Goal: Contribute content

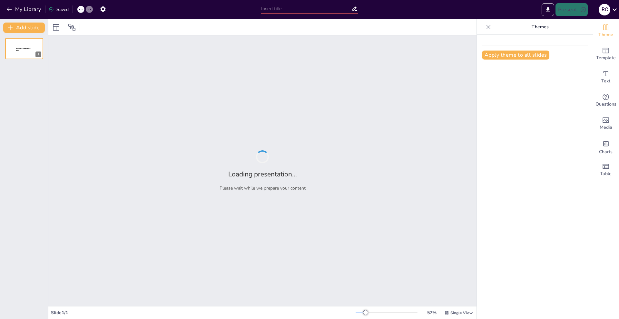
type input "METODOS Y ESTRATEGIAS PARA APRENDER INGLES DE MANERA FACIL Y ENTRETENIDA"
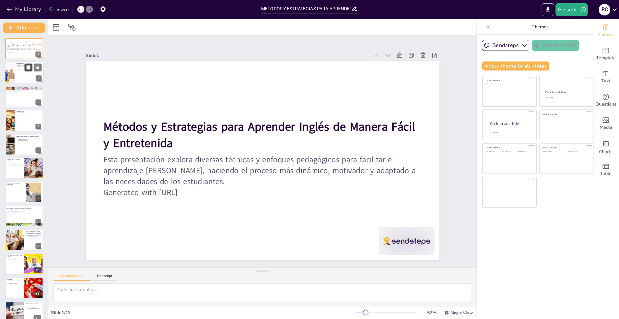
click at [31, 71] on button at bounding box center [28, 68] width 8 height 8
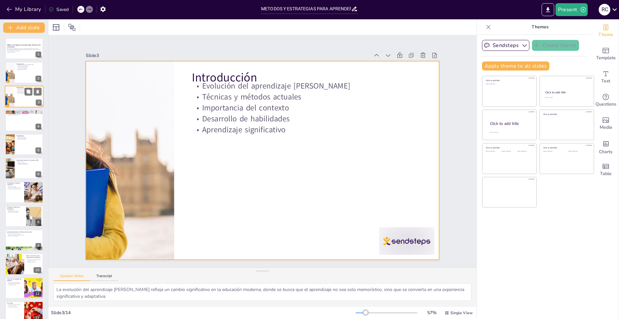
click at [23, 97] on div at bounding box center [24, 97] width 39 height 22
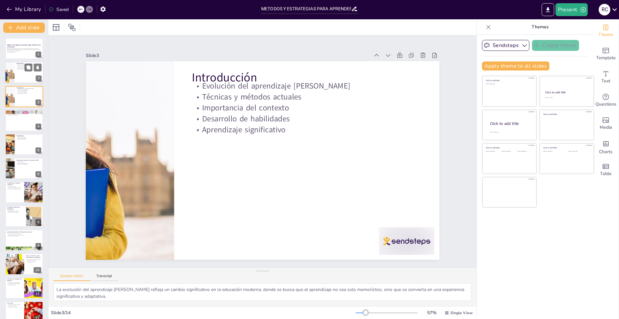
click at [21, 70] on p "Aprendizaje significativo" at bounding box center [28, 69] width 25 height 1
click at [16, 96] on div at bounding box center [24, 97] width 39 height 22
click at [22, 122] on div at bounding box center [24, 121] width 39 height 22
type textarea "El involucramiento emocional es clave para el aprendizaje efectivo, ya que perm…"
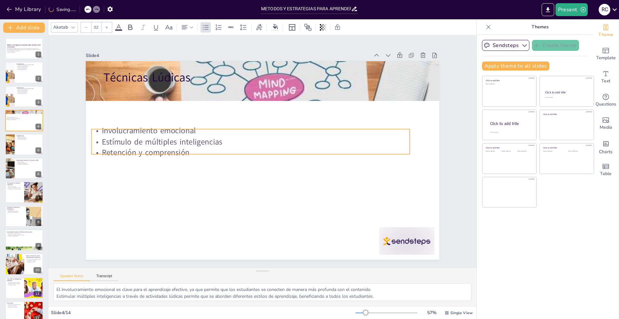
drag, startPoint x: 143, startPoint y: 104, endPoint x: 130, endPoint y: 102, distance: 13.0
click at [138, 139] on p "Estímulo de múltiples inteligencias" at bounding box center [260, 136] width 244 height 221
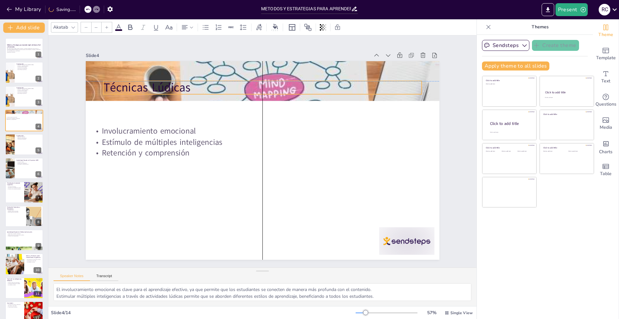
type input "48"
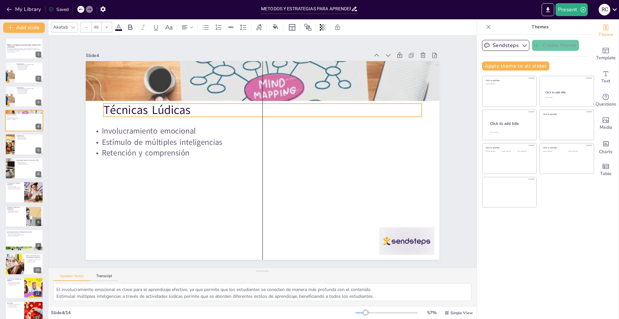
drag, startPoint x: 135, startPoint y: 73, endPoint x: 133, endPoint y: 105, distance: 32.6
click at [133, 105] on p "Técnicas Lúdicas" at bounding box center [271, 111] width 314 height 82
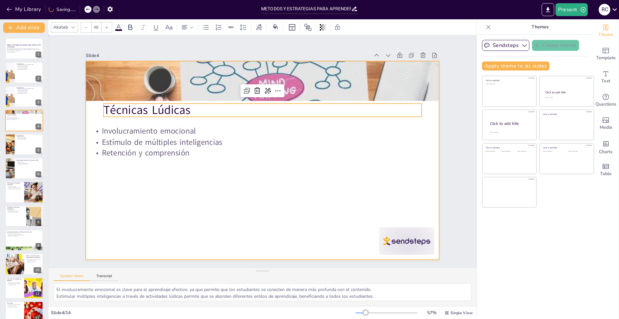
click at [155, 187] on div at bounding box center [260, 160] width 387 height 268
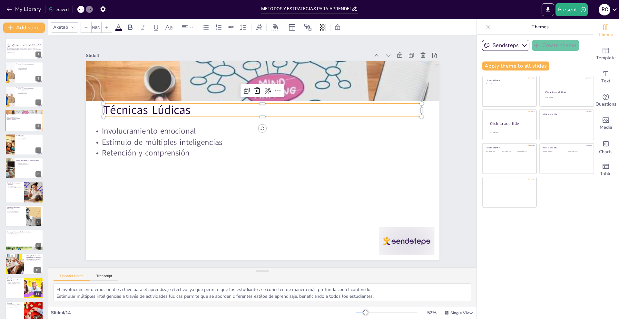
type input "48"
drag, startPoint x: 141, startPoint y: 109, endPoint x: 135, endPoint y: 109, distance: 6.8
click at [135, 109] on p "Técnicas Lúdicas" at bounding box center [264, 110] width 314 height 82
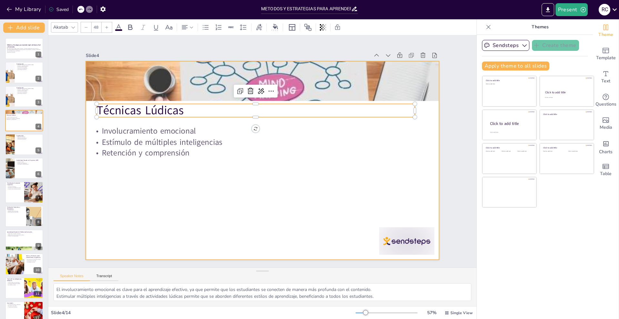
click at [145, 189] on div at bounding box center [260, 160] width 398 height 298
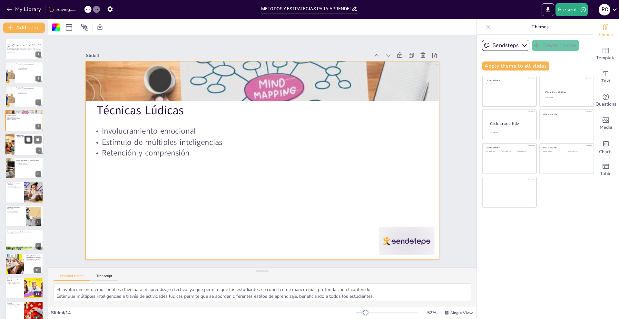
click at [30, 143] on button at bounding box center [28, 140] width 8 height 8
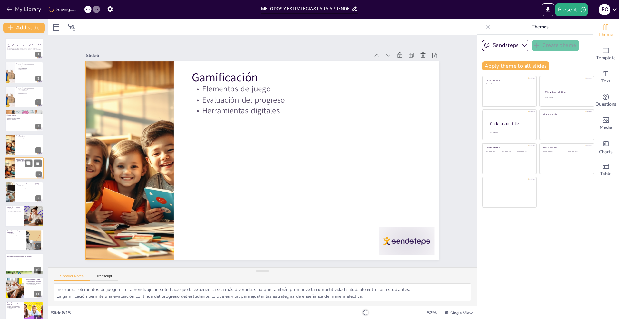
click at [13, 171] on div at bounding box center [9, 169] width 29 height 22
click at [16, 142] on div at bounding box center [24, 145] width 39 height 22
click at [25, 173] on div at bounding box center [24, 169] width 39 height 22
click at [26, 190] on button at bounding box center [28, 188] width 8 height 8
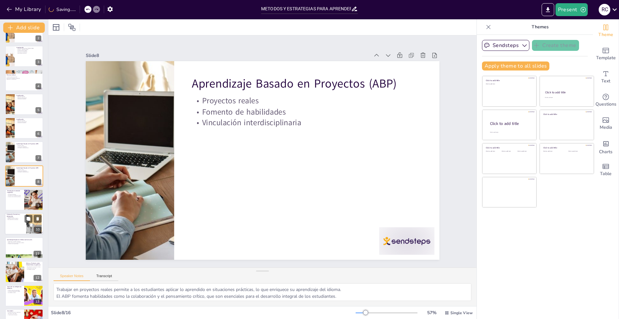
click at [23, 200] on div at bounding box center [24, 199] width 38 height 21
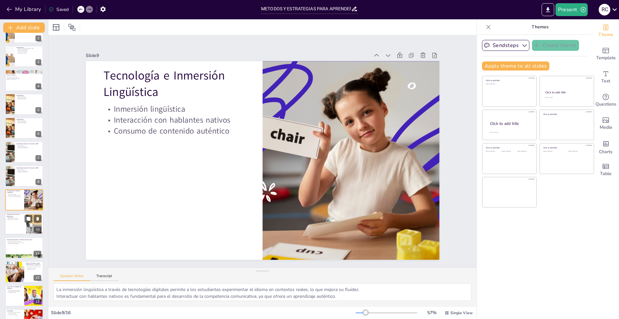
scroll to position [64, 0]
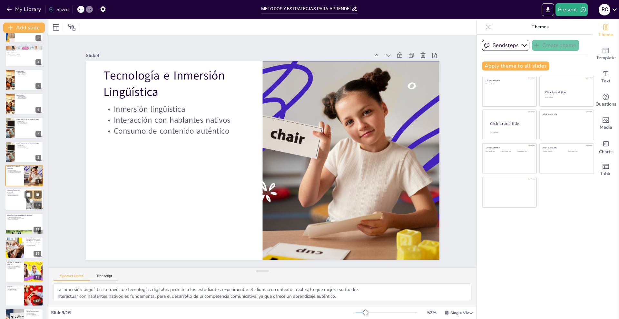
click at [8, 202] on div at bounding box center [24, 200] width 39 height 22
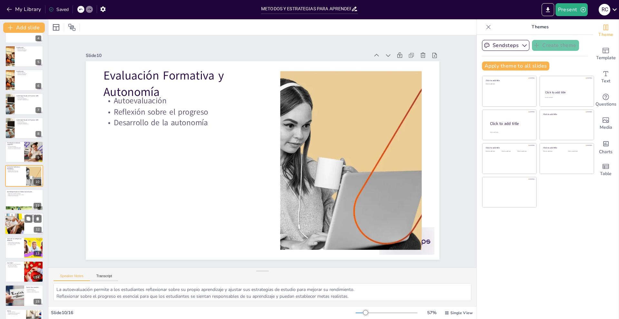
click at [18, 226] on div at bounding box center [14, 224] width 31 height 22
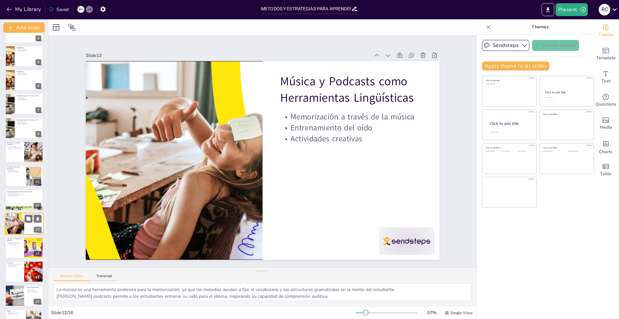
scroll to position [105, 0]
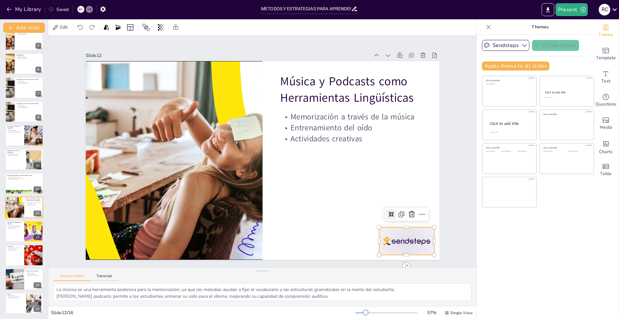
click at [389, 250] on div at bounding box center [385, 269] width 60 height 39
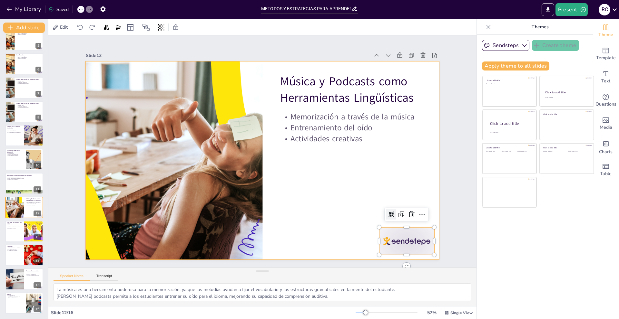
click at [292, 226] on div at bounding box center [256, 158] width 396 height 384
click at [20, 232] on div at bounding box center [24, 232] width 39 height 22
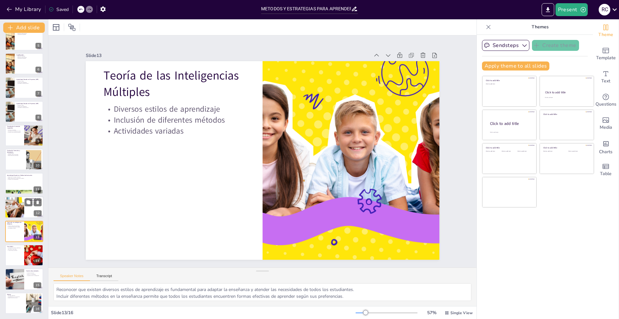
click at [19, 203] on div at bounding box center [14, 208] width 31 height 22
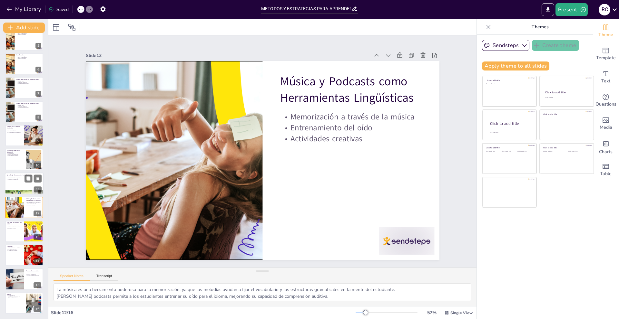
click at [14, 181] on div at bounding box center [24, 184] width 39 height 22
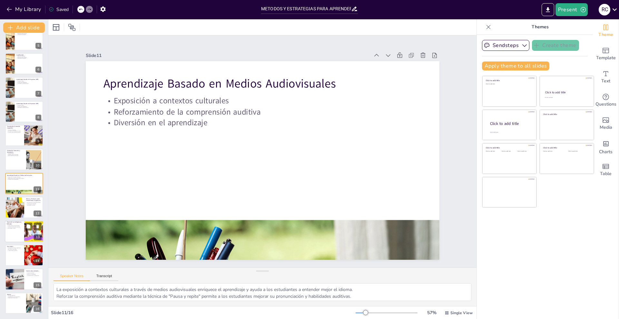
click at [22, 233] on div at bounding box center [24, 232] width 39 height 22
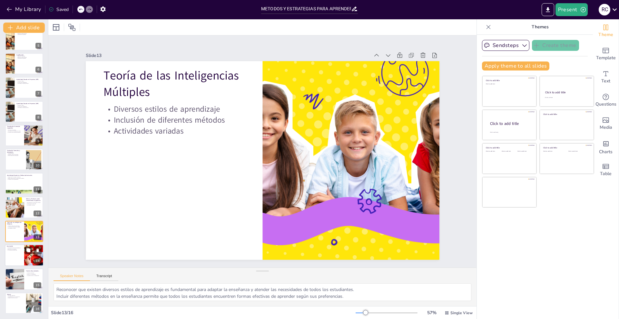
click at [26, 257] on div at bounding box center [33, 256] width 33 height 22
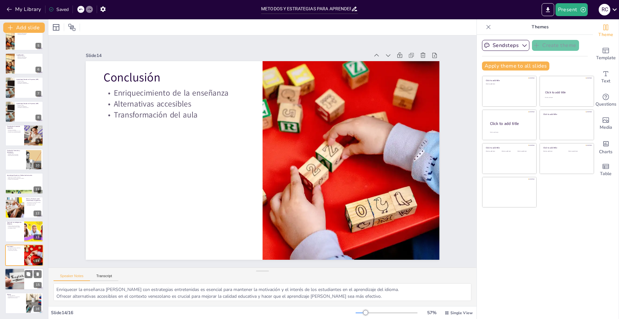
click at [22, 279] on div at bounding box center [14, 280] width 39 height 22
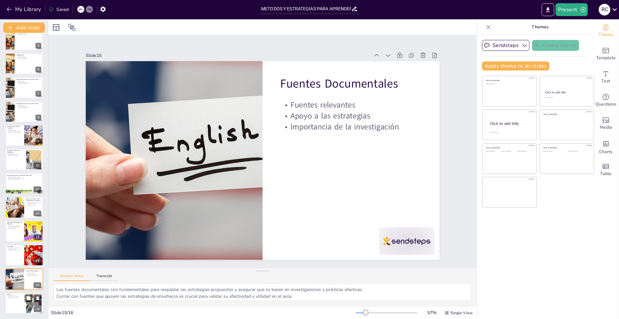
click at [20, 302] on div at bounding box center [24, 304] width 39 height 22
type textarea "Incluir ejemplos prácticos en los anexos ayuda a los docentes a implementar las…"
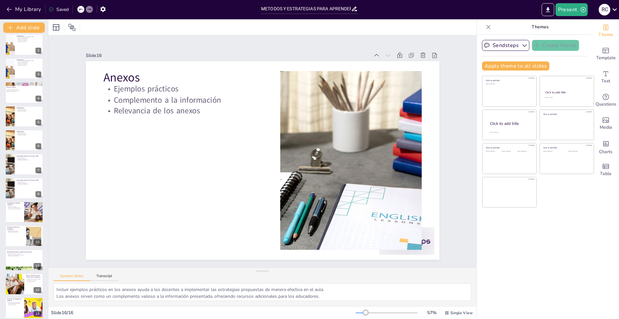
scroll to position [0, 0]
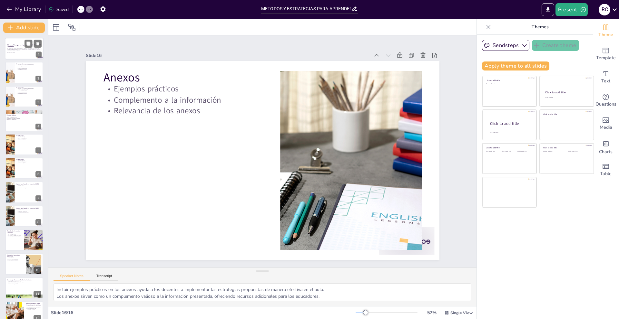
click at [22, 53] on div at bounding box center [24, 49] width 39 height 22
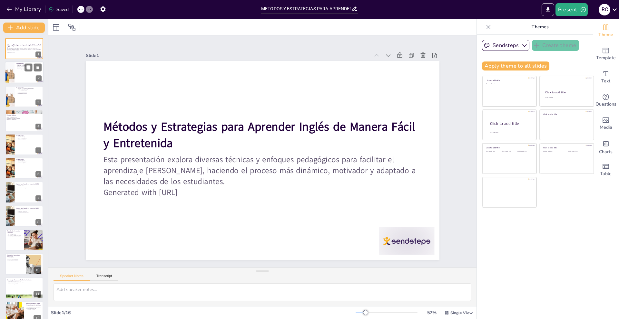
click at [22, 79] on div at bounding box center [24, 73] width 39 height 22
type textarea "La evolución del aprendizaje [PERSON_NAME] refleja un cambio significativo en l…"
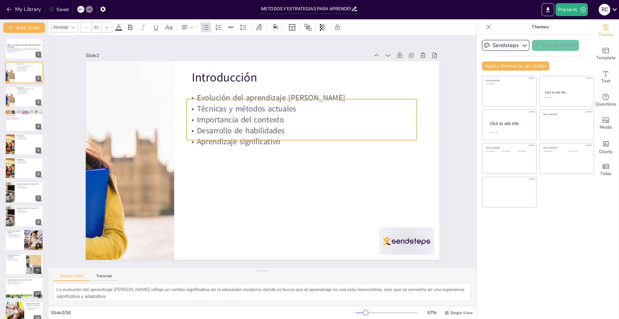
drag, startPoint x: 239, startPoint y: 103, endPoint x: 234, endPoint y: 115, distance: 13.0
click at [234, 115] on p "Importancia del contexto" at bounding box center [311, 138] width 214 height 103
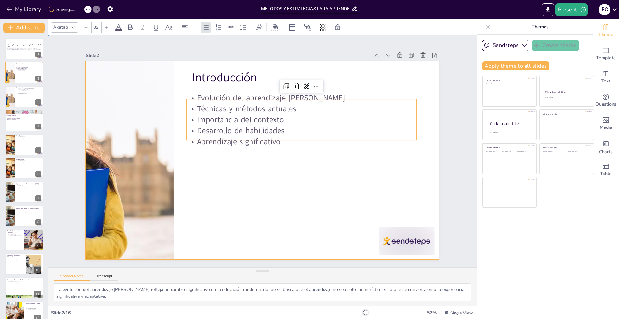
click at [334, 188] on div at bounding box center [254, 155] width 349 height 405
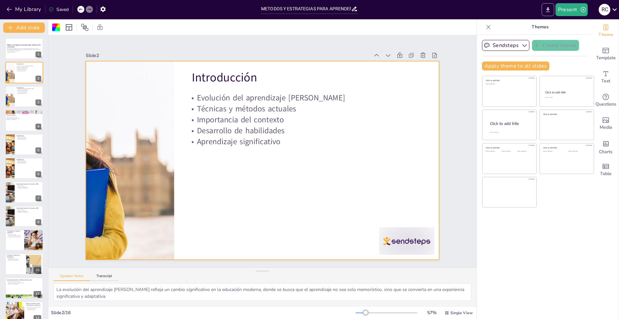
click at [548, 11] on icon "Export to PowerPoint" at bounding box center [547, 9] width 7 height 7
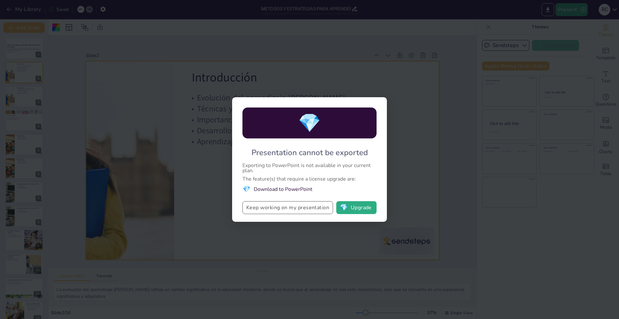
click at [300, 212] on button "Keep working on my presentation" at bounding box center [287, 207] width 91 height 13
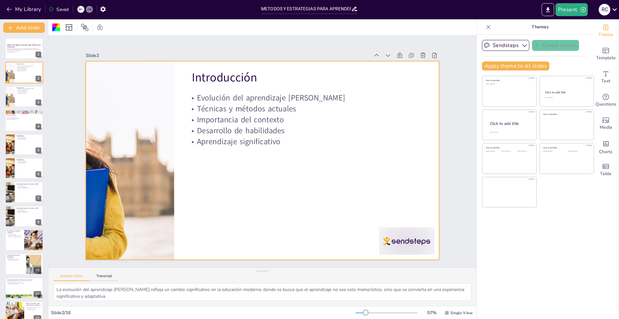
click at [540, 11] on div "Present R C" at bounding box center [490, 9] width 258 height 13
click at [549, 13] on button "Export to PowerPoint" at bounding box center [547, 9] width 13 height 13
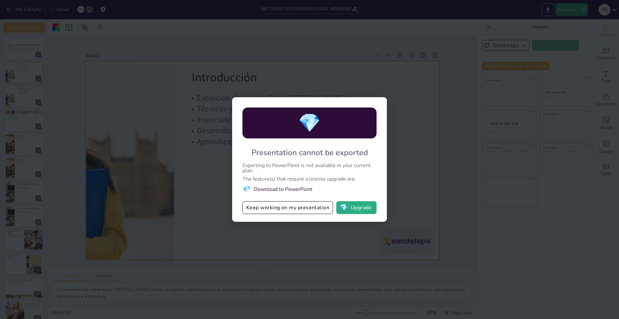
click at [290, 189] on li "💎 Download to PowerPoint" at bounding box center [309, 189] width 134 height 9
click at [400, 158] on div "💎 Presentation cannot be exported Exporting to PowerPoint is not available in y…" at bounding box center [309, 159] width 619 height 319
click at [293, 206] on button "Keep working on my presentation" at bounding box center [287, 207] width 91 height 13
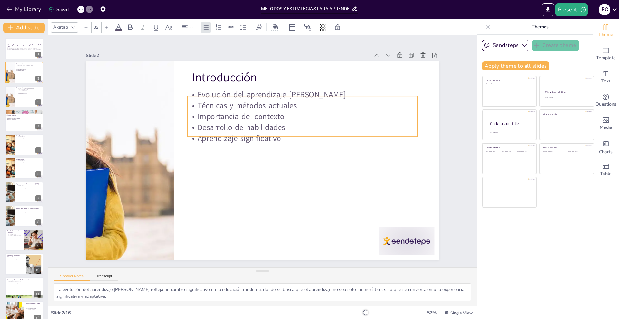
drag, startPoint x: 230, startPoint y: 116, endPoint x: 231, endPoint y: 112, distance: 3.3
click at [231, 112] on p "Importancia del contexto" at bounding box center [311, 131] width 222 height 82
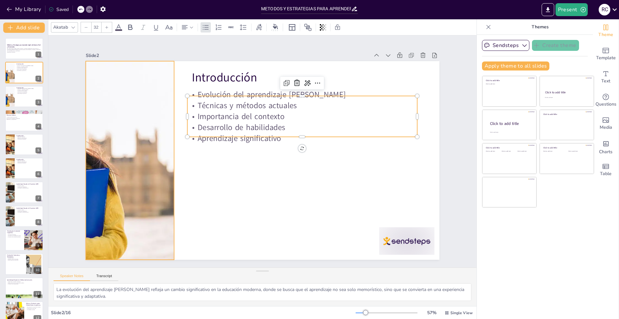
click at [135, 147] on div at bounding box center [129, 146] width 372 height 235
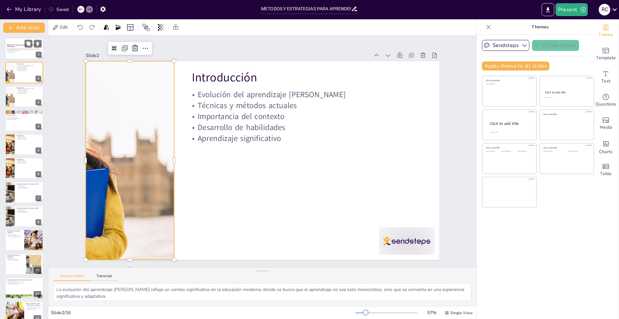
click at [20, 51] on p "Esta presentación explora diversas técnicas y enfoques pedagógicos para facilit…" at bounding box center [24, 50] width 35 height 4
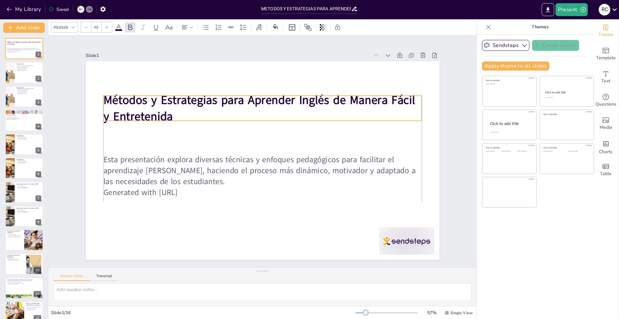
drag, startPoint x: 176, startPoint y: 129, endPoint x: 178, endPoint y: 102, distance: 26.8
click at [178, 102] on strong "Métodos y Estrategias para Aprender Inglés de Manera Fácil y Entretenida" at bounding box center [263, 100] width 313 height 48
click at [155, 102] on strong "Métodos y Estrategias para Aprender Inglés de Manera Fácil y Entretenida" at bounding box center [267, 100] width 311 height 81
click at [133, 27] on icon at bounding box center [130, 28] width 8 height 8
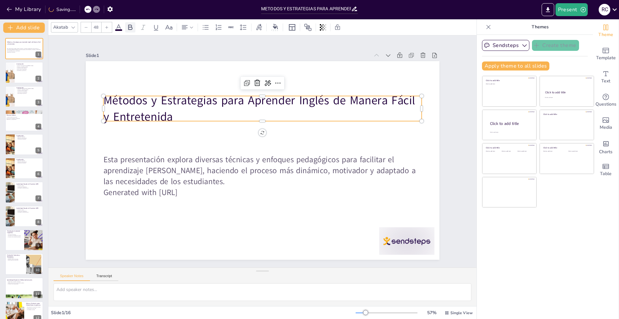
click at [133, 27] on icon at bounding box center [130, 28] width 8 height 8
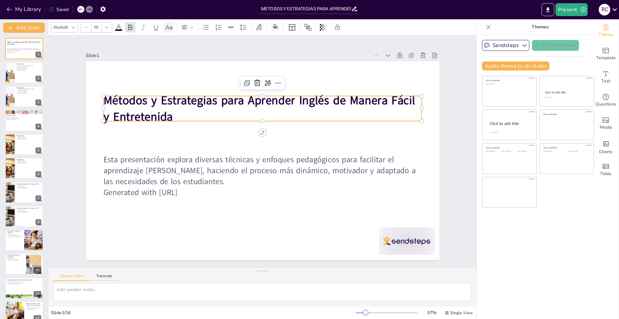
click at [168, 30] on icon at bounding box center [169, 28] width 8 height 8
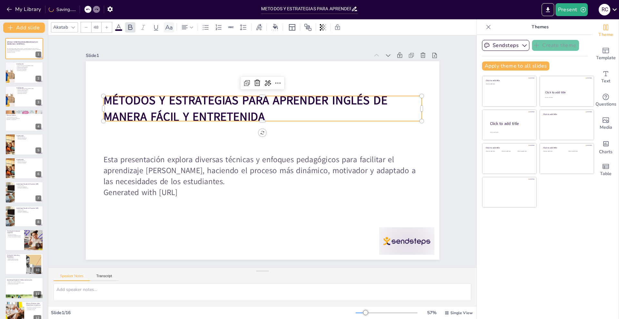
click at [168, 30] on icon at bounding box center [169, 28] width 8 height 8
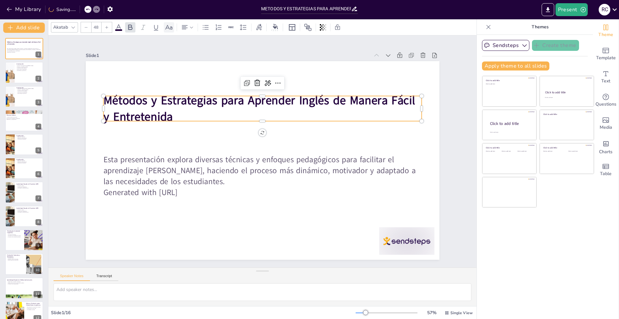
click at [168, 30] on icon at bounding box center [169, 28] width 8 height 8
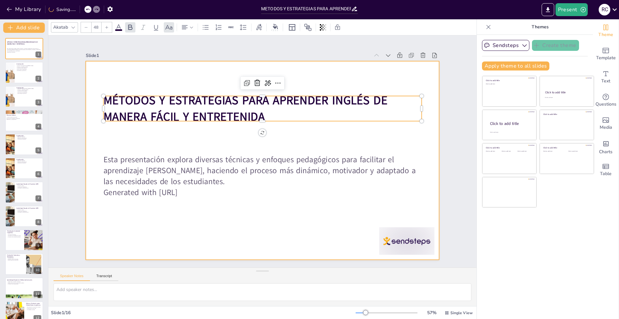
click at [196, 73] on div at bounding box center [260, 160] width 398 height 298
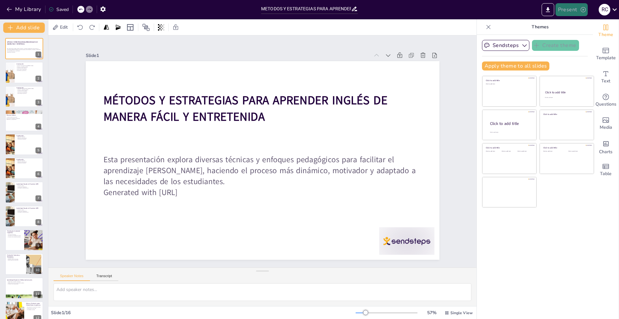
click at [581, 11] on icon "button" at bounding box center [582, 9] width 5 height 5
click at [501, 10] on div at bounding box center [309, 159] width 619 height 319
click at [405, 250] on div at bounding box center [385, 269] width 60 height 38
click at [400, 240] on icon at bounding box center [394, 244] width 9 height 9
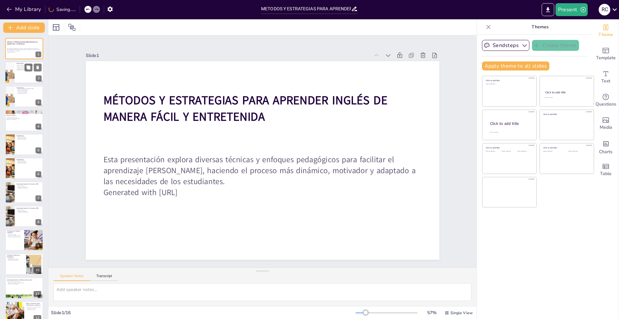
click at [27, 76] on div at bounding box center [24, 73] width 39 height 22
type textarea "La evolución del aprendizaje [PERSON_NAME] refleja un cambio significativo en l…"
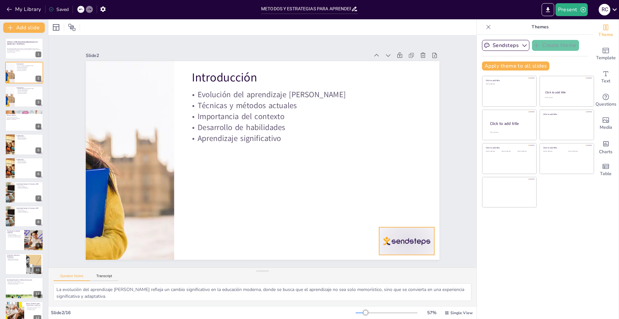
click at [403, 250] on div at bounding box center [385, 269] width 60 height 39
click at [406, 226] on icon at bounding box center [404, 230] width 8 height 8
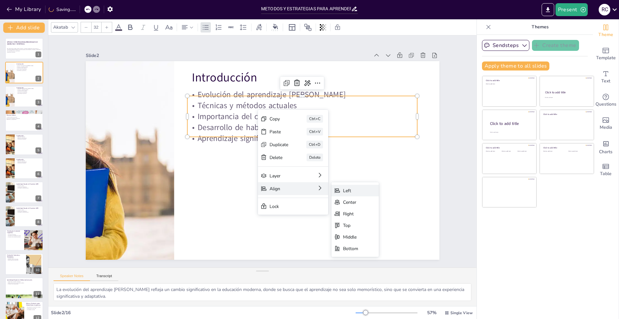
click at [361, 243] on div "Left" at bounding box center [384, 253] width 49 height 21
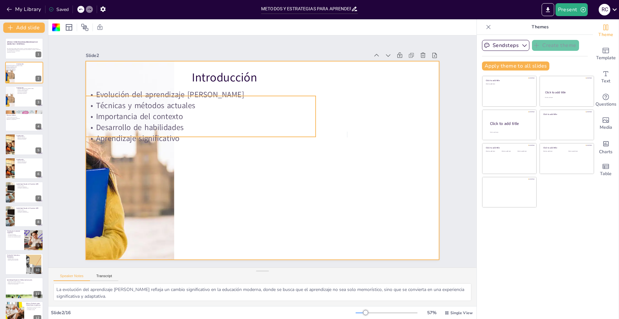
click at [252, 106] on p "Técnicas y métodos actuales" at bounding box center [218, 89] width 222 height 82
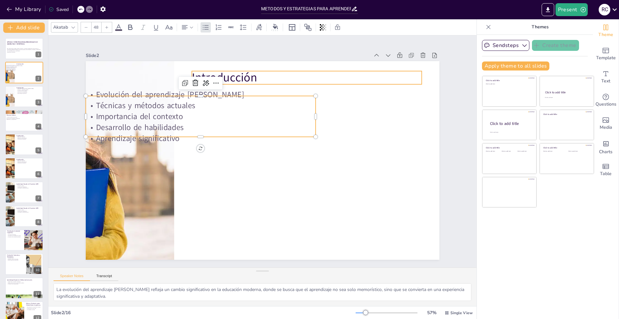
click at [270, 83] on div "Introducción Evolución del aprendizaje [PERSON_NAME] Técnicas y métodos actuale…" at bounding box center [260, 160] width 398 height 298
type input "32"
click at [202, 129] on p "Desarrollo de habilidades" at bounding box center [204, 121] width 230 height 35
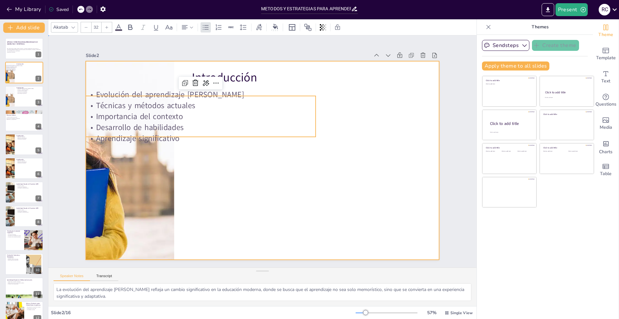
click at [183, 189] on div at bounding box center [260, 160] width 398 height 298
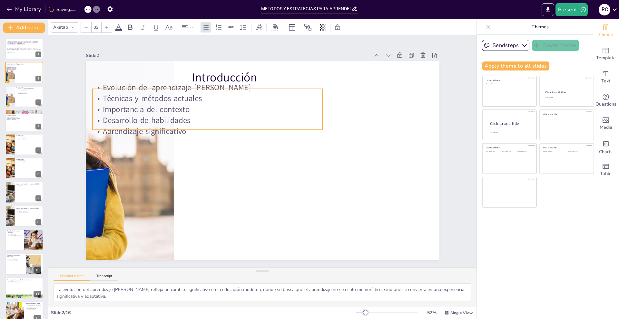
drag, startPoint x: 169, startPoint y: 123, endPoint x: 176, endPoint y: 116, distance: 10.0
click at [176, 116] on p "Desarrollo de habilidades" at bounding box center [211, 114] width 230 height 35
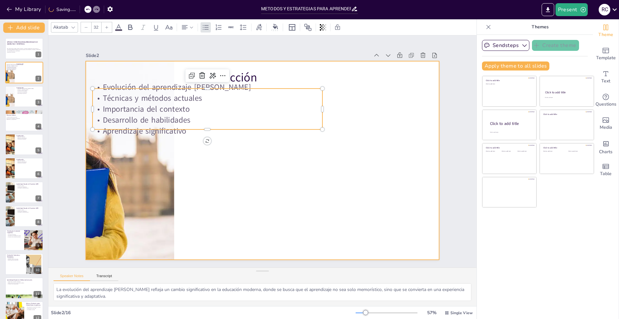
click at [235, 154] on div at bounding box center [260, 160] width 387 height 268
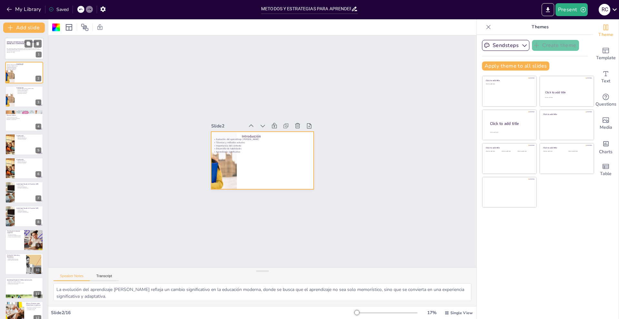
click at [31, 57] on div at bounding box center [24, 49] width 39 height 22
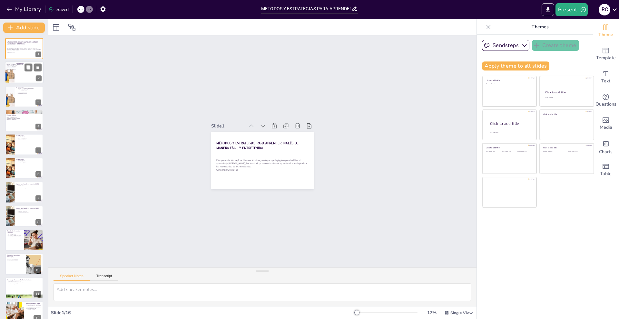
click at [16, 74] on div at bounding box center [24, 73] width 39 height 22
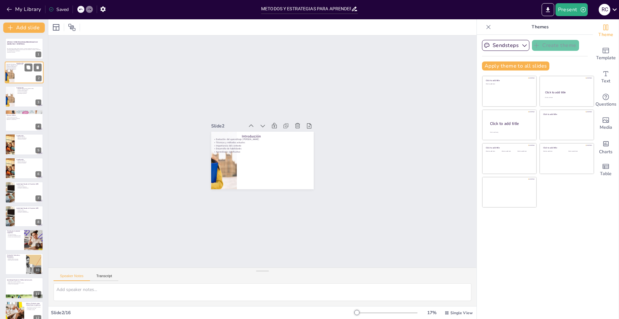
type textarea "La evolución del aprendizaje [PERSON_NAME] refleja un cambio significativo en l…"
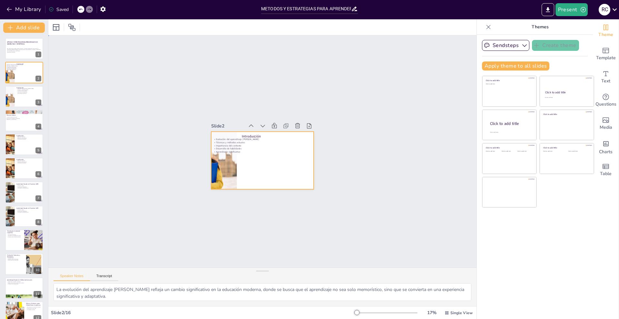
click at [254, 155] on div at bounding box center [256, 158] width 117 height 107
click at [254, 155] on div at bounding box center [258, 159] width 118 height 101
click at [254, 155] on div at bounding box center [259, 160] width 115 height 86
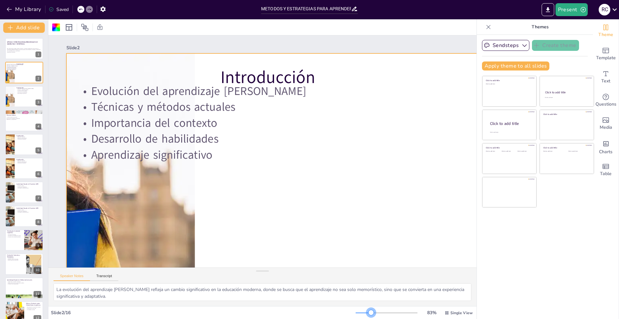
click at [366, 314] on div at bounding box center [386, 313] width 62 height 5
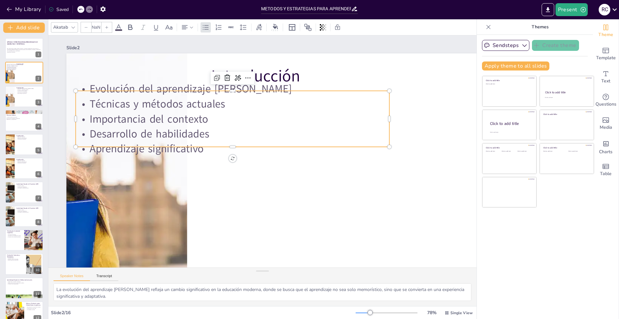
type input "32"
click at [197, 121] on p "Importancia del contexto" at bounding box center [235, 116] width 313 height 48
click at [209, 142] on p "Aprendizaje significativo" at bounding box center [234, 143] width 310 height 80
click at [205, 130] on p "Desarrollo de habilidades" at bounding box center [237, 129] width 310 height 80
click at [265, 80] on icon at bounding box center [270, 75] width 10 height 10
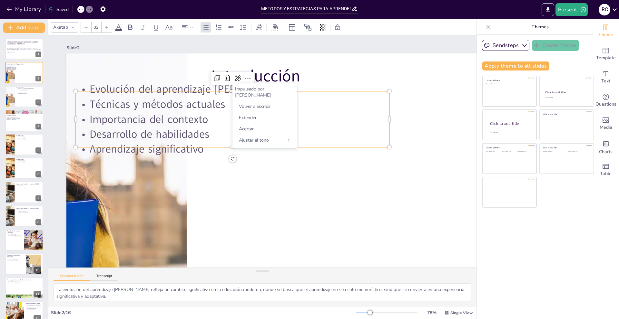
click at [316, 115] on p "Importancia del contexto" at bounding box center [240, 114] width 310 height 80
click at [180, 128] on p "Desarrollo de habilidades" at bounding box center [239, 125] width 303 height 111
click at [180, 128] on p "Desarrollo de habilidades" at bounding box center [242, 123] width 293 height 141
click at [180, 128] on p "Desarrollo de habilidades" at bounding box center [239, 126] width 303 height 111
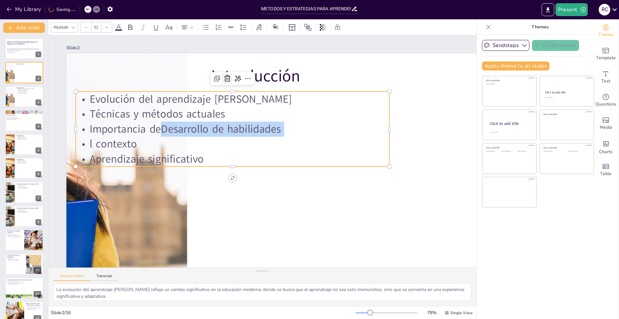
click at [248, 75] on icon at bounding box center [251, 71] width 7 height 8
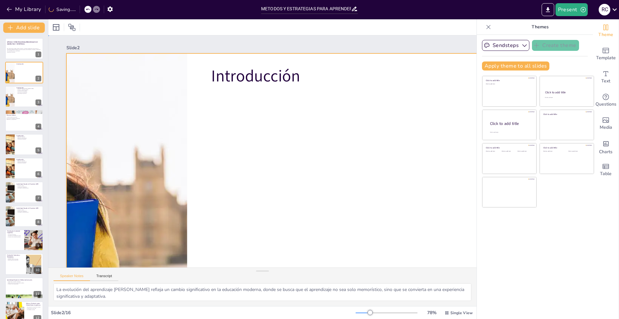
click at [205, 116] on div at bounding box center [303, 194] width 508 height 320
click at [210, 107] on div at bounding box center [307, 188] width 483 height 271
click at [210, 107] on div at bounding box center [303, 194] width 508 height 320
